Goal: Information Seeking & Learning: Learn about a topic

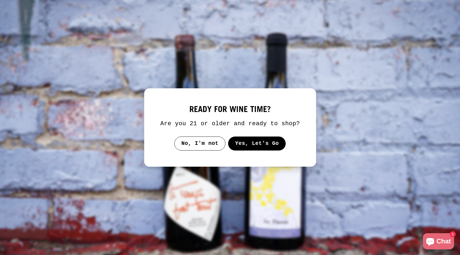
click at [249, 147] on button "Yes, Let's Go" at bounding box center [257, 143] width 58 height 14
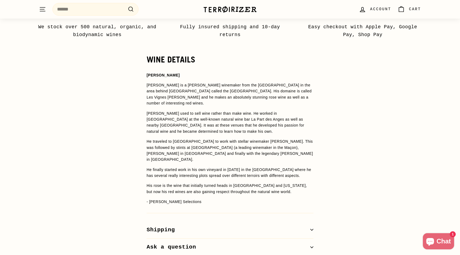
scroll to position [381, 0]
click at [249, 147] on span "on), [PERSON_NAME] in [GEOGRAPHIC_DATA] and finally with the legendary [PERSON_…" at bounding box center [230, 153] width 167 height 16
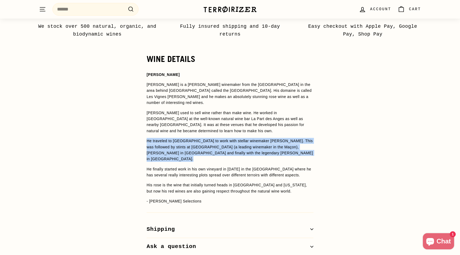
click at [249, 147] on span "on), [PERSON_NAME] in [GEOGRAPHIC_DATA] and finally with the legendary [PERSON_…" at bounding box center [230, 153] width 167 height 16
click at [249, 148] on span "on), [PERSON_NAME] in [GEOGRAPHIC_DATA] and finally with the legendary [PERSON_…" at bounding box center [230, 153] width 167 height 16
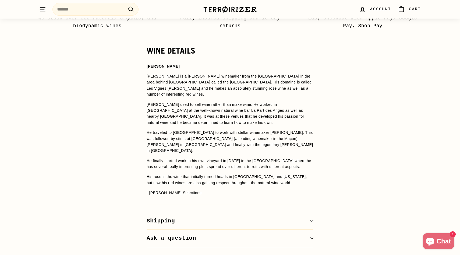
scroll to position [390, 0]
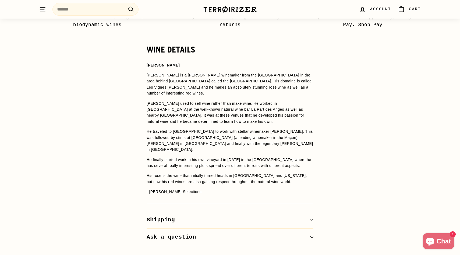
click at [249, 157] on span "He finally started work in his own vineyard in [DATE] in the [GEOGRAPHIC_DATA] …" at bounding box center [229, 162] width 165 height 10
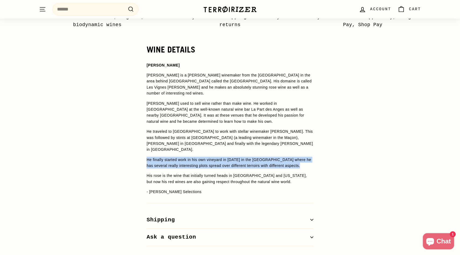
click at [249, 157] on span "He finally started work in his own vineyard in [DATE] in the [GEOGRAPHIC_DATA] …" at bounding box center [229, 162] width 165 height 10
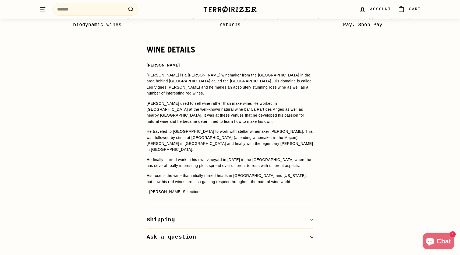
click at [249, 173] on span "His rose is the wine that initially turned heads in [GEOGRAPHIC_DATA] and [US_S…" at bounding box center [227, 178] width 160 height 10
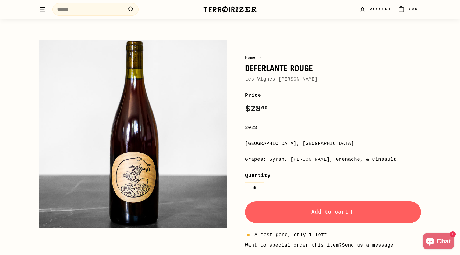
scroll to position [0, 0]
